Goal: Information Seeking & Learning: Learn about a topic

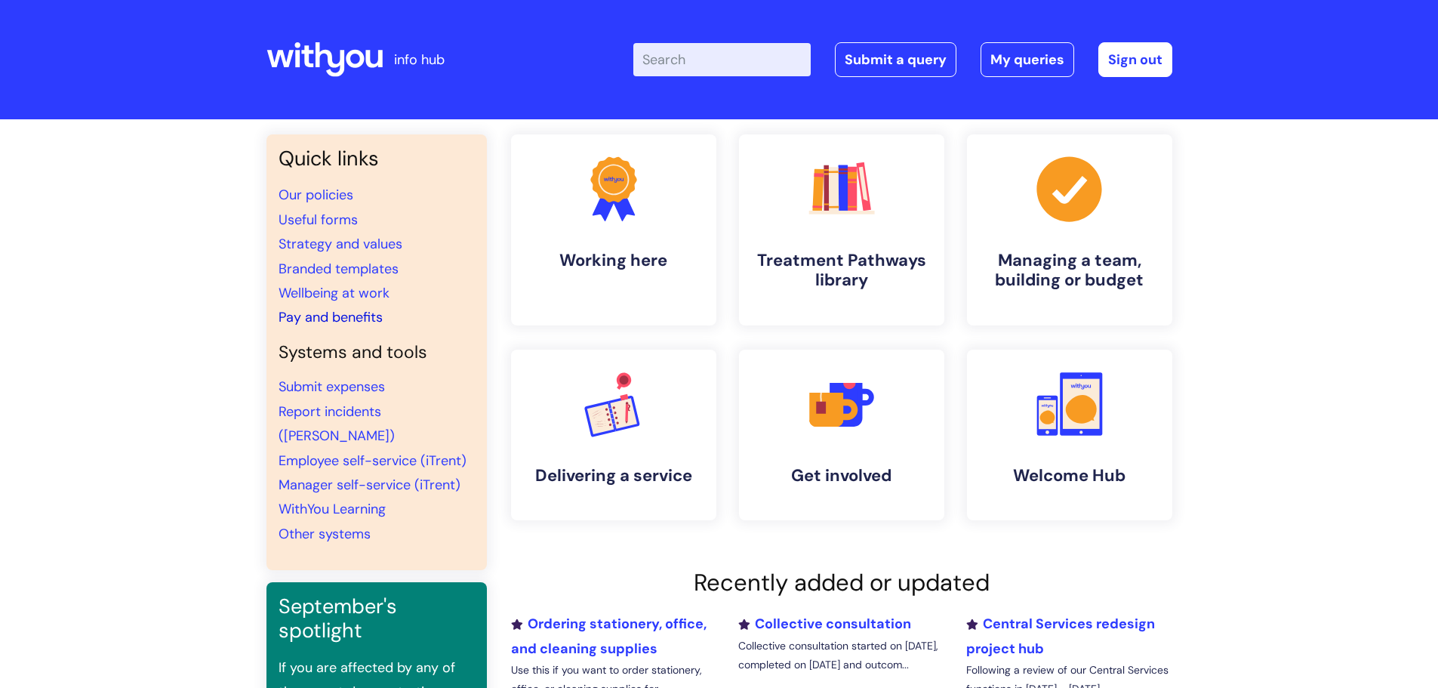
click at [372, 319] on link "Pay and benefits" at bounding box center [331, 317] width 104 height 18
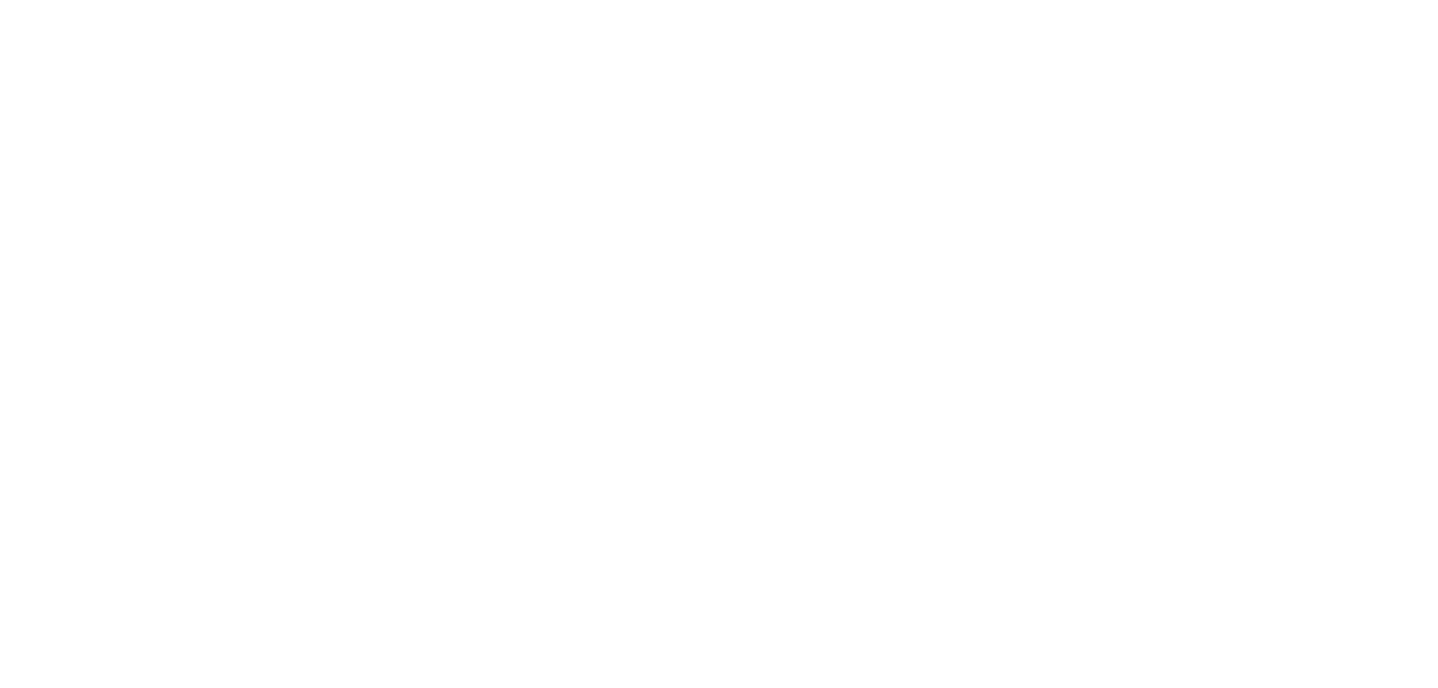
click at [0, 0] on html at bounding box center [0, 0] width 0 height 0
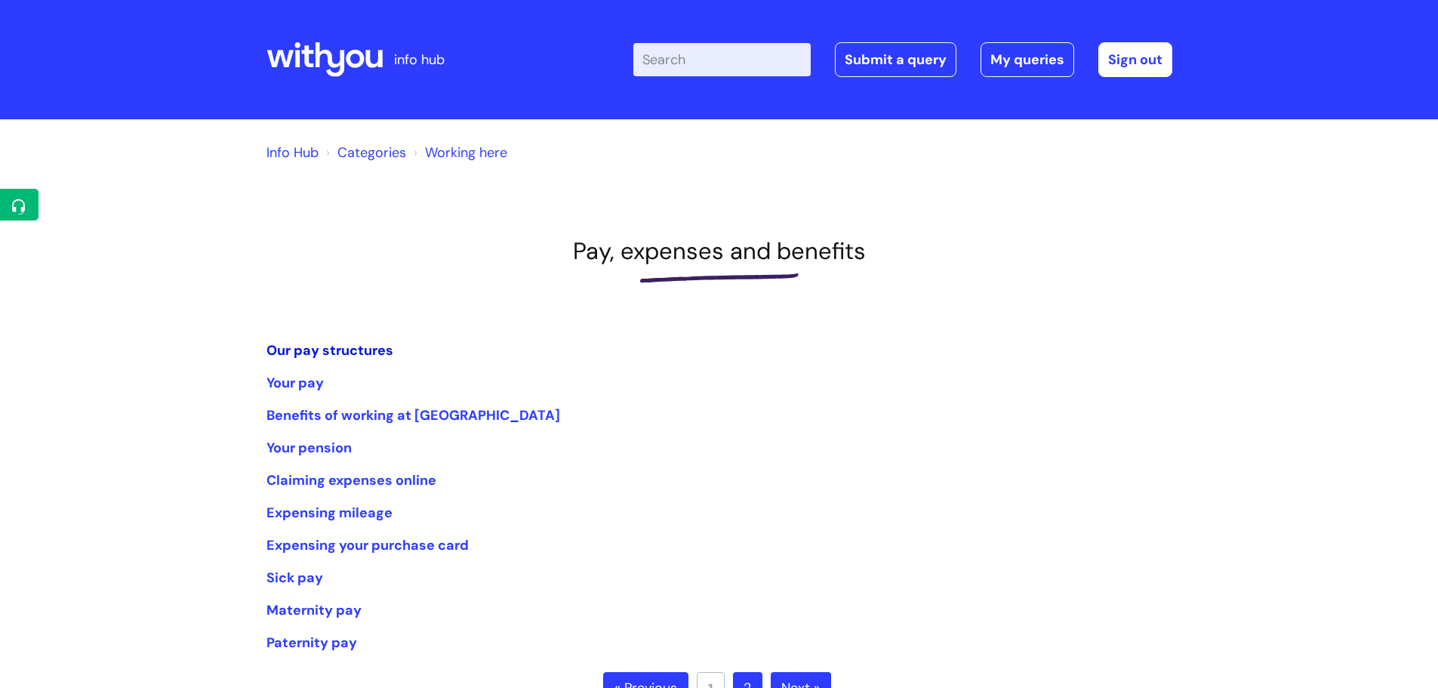
click at [353, 352] on link "Our pay structures" at bounding box center [330, 350] width 127 height 18
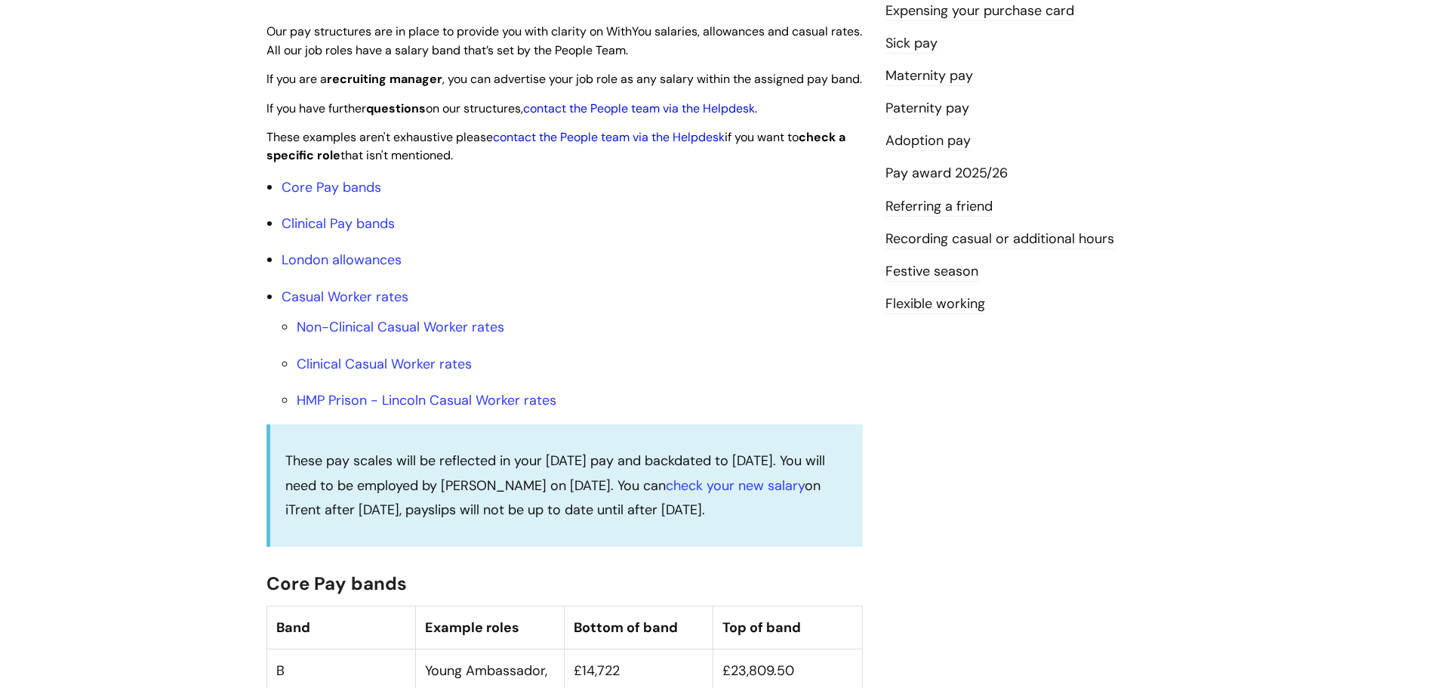
scroll to position [393, 0]
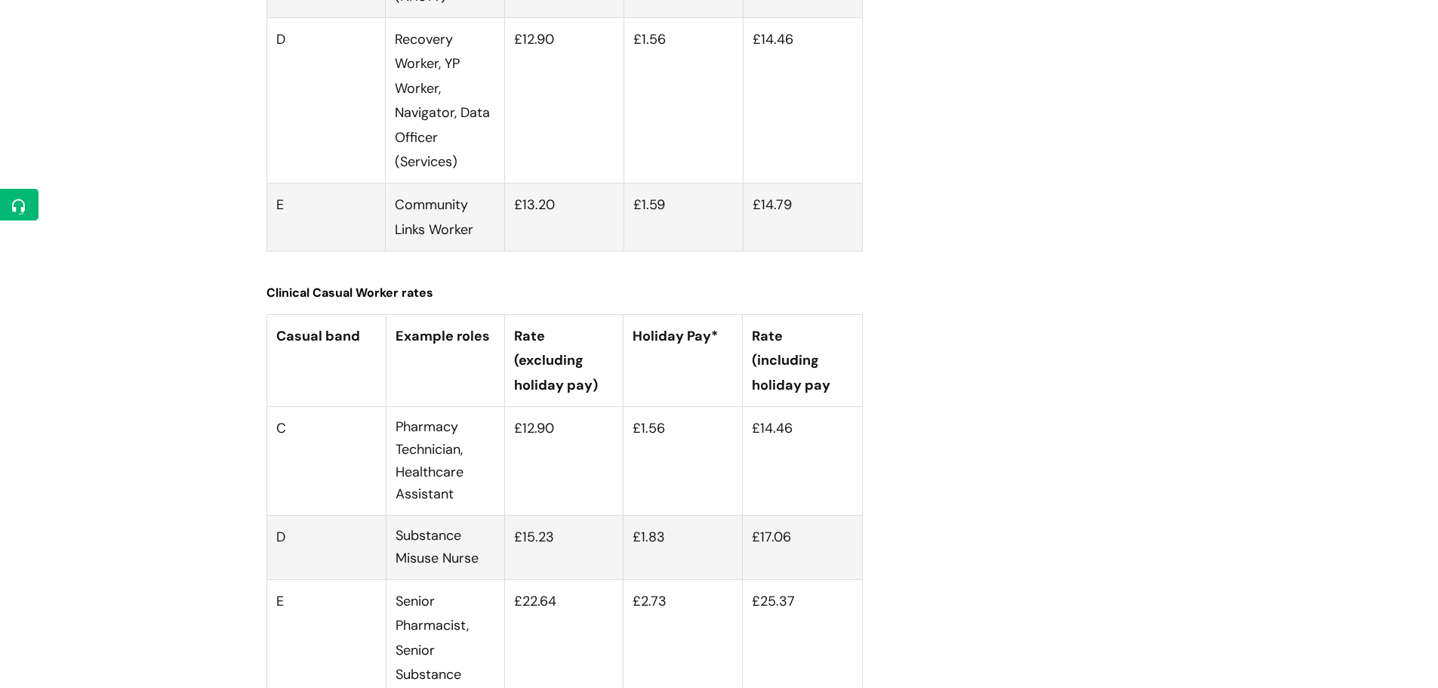
drag, startPoint x: 1438, startPoint y: 75, endPoint x: 1414, endPoint y: 574, distance: 499.6
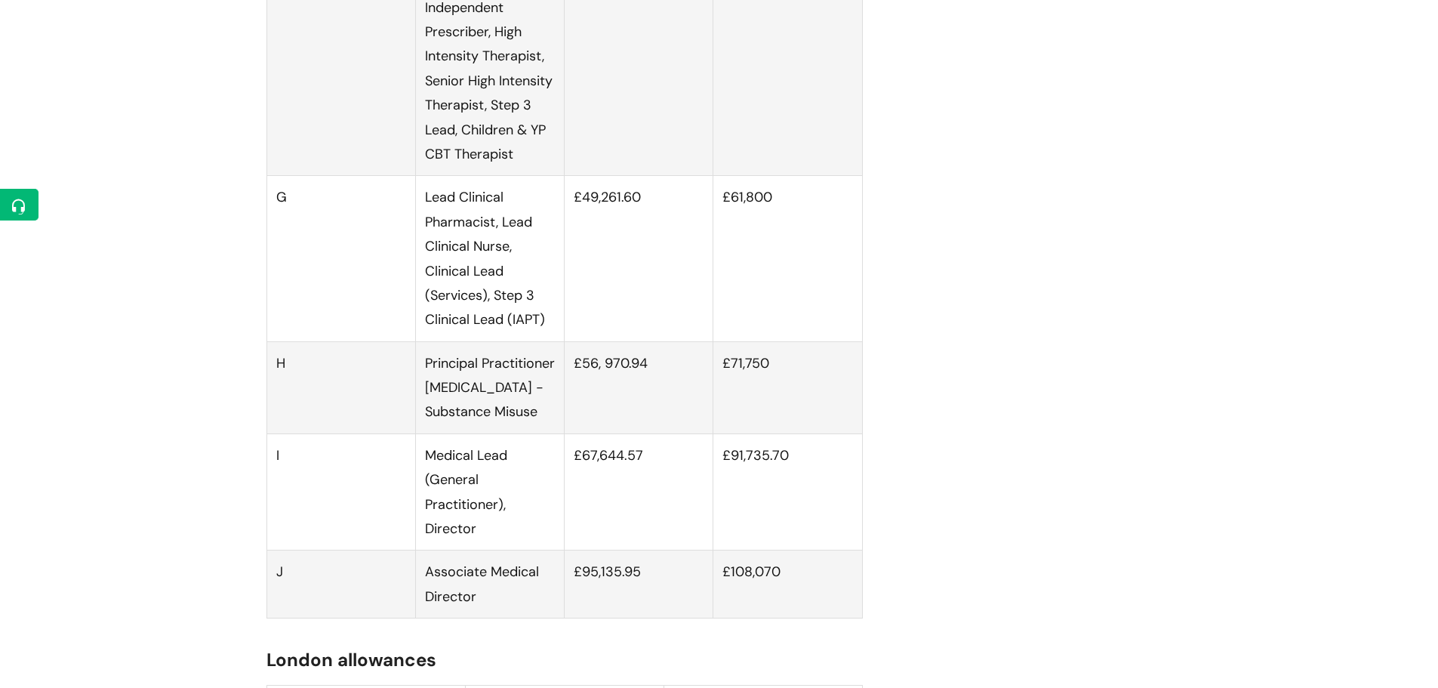
scroll to position [2562, 0]
click at [326, 365] on td "H" at bounding box center [341, 385] width 149 height 92
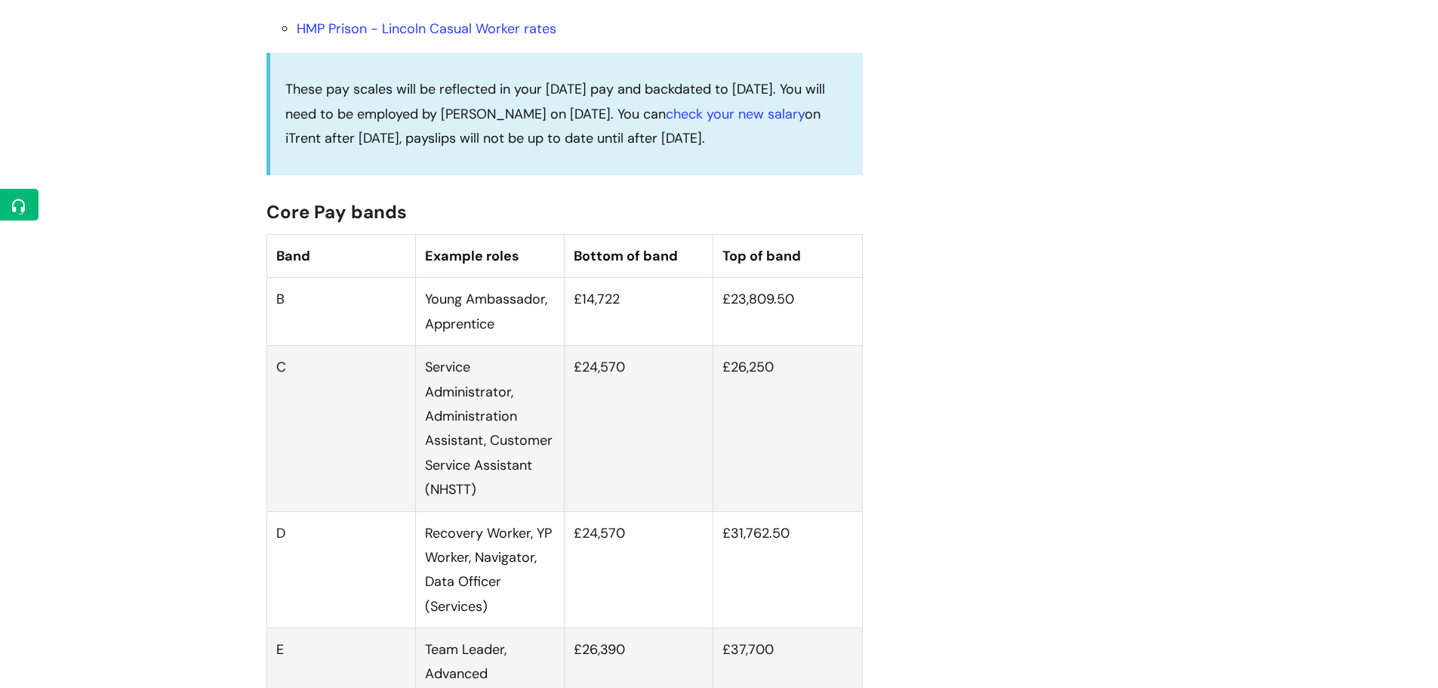
scroll to position [1359, 0]
